Goal: Information Seeking & Learning: Learn about a topic

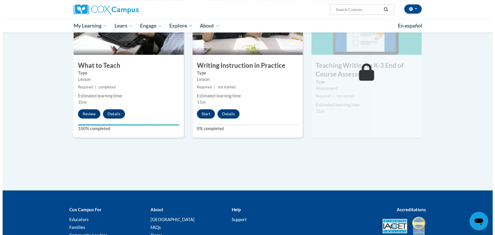
scroll to position [305, 0]
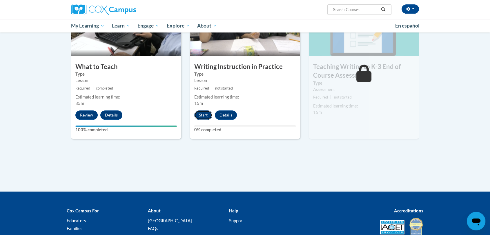
click at [199, 115] on button "Start" at bounding box center [203, 115] width 18 height 9
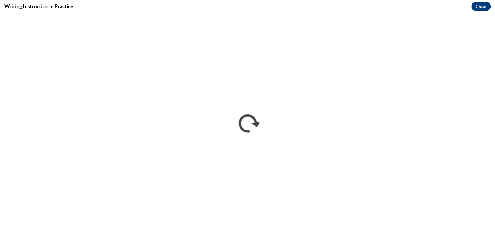
scroll to position [0, 0]
